Goal: Task Accomplishment & Management: Manage account settings

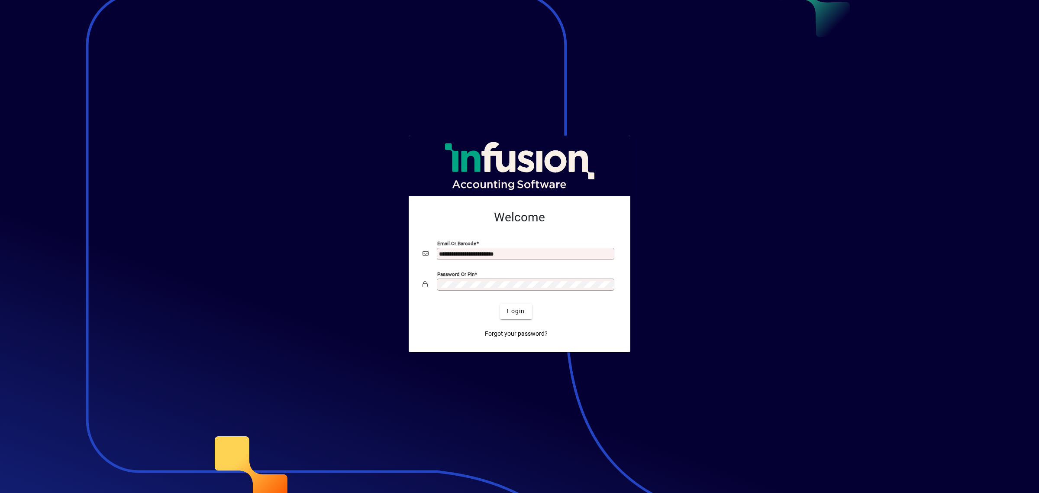
click at [538, 257] on input "**********" at bounding box center [526, 253] width 175 height 7
type input "**********"
click at [512, 310] on span "Login" at bounding box center [516, 311] width 18 height 9
